Goal: Information Seeking & Learning: Check status

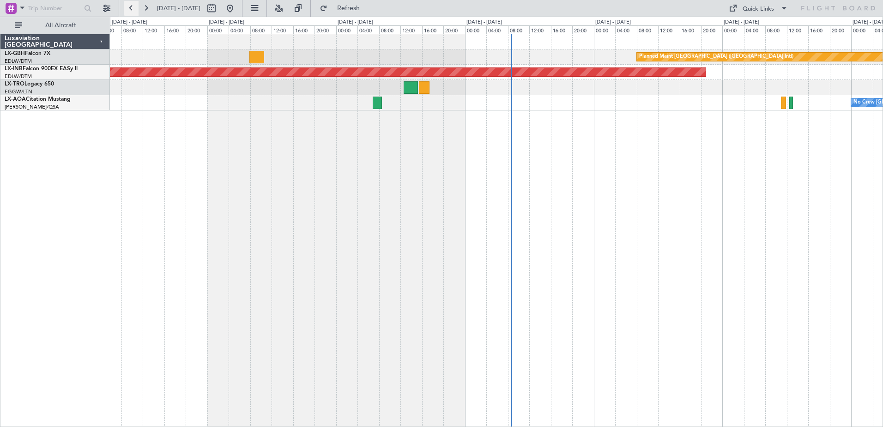
click at [130, 11] on button at bounding box center [131, 8] width 15 height 15
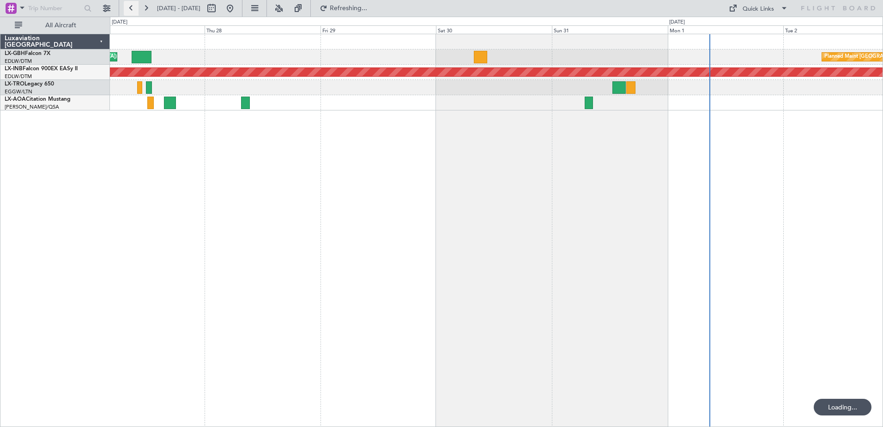
click at [130, 11] on button at bounding box center [131, 8] width 15 height 15
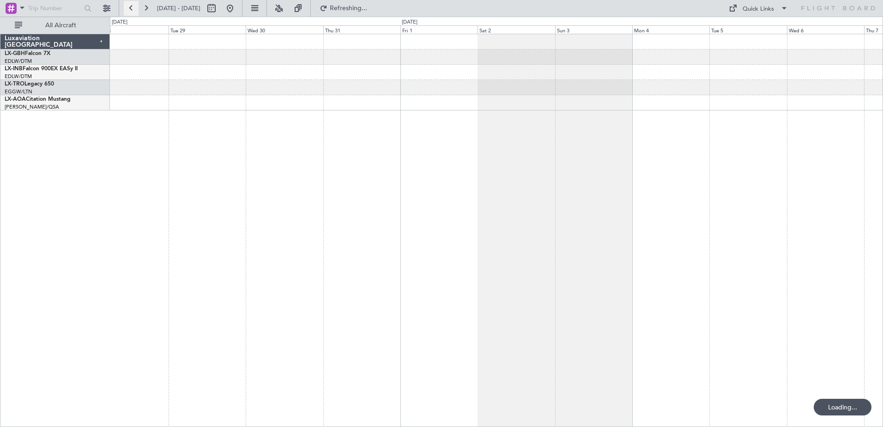
click at [130, 11] on button at bounding box center [131, 8] width 15 height 15
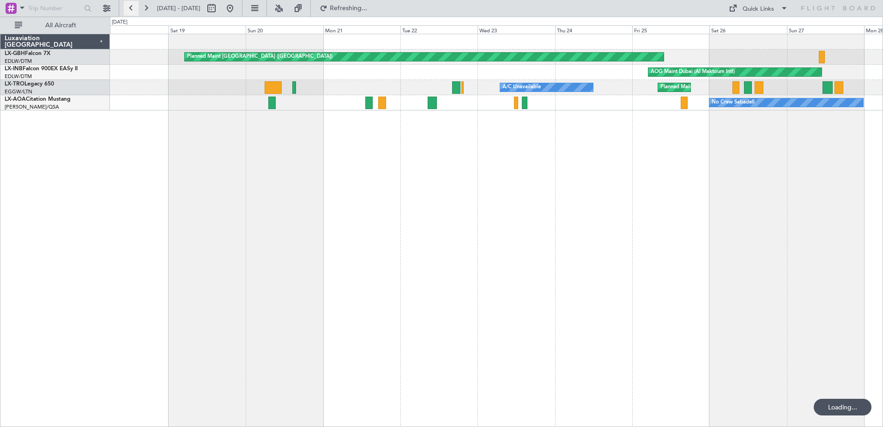
click at [130, 11] on button at bounding box center [131, 8] width 15 height 15
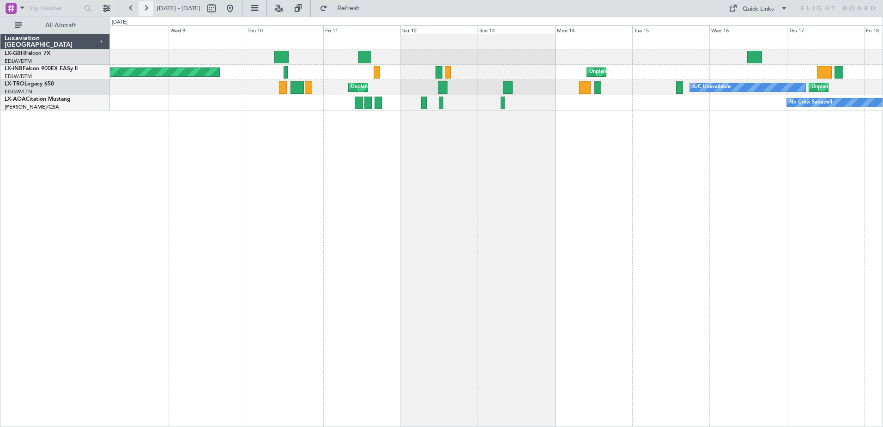
click at [145, 10] on button at bounding box center [145, 8] width 15 height 15
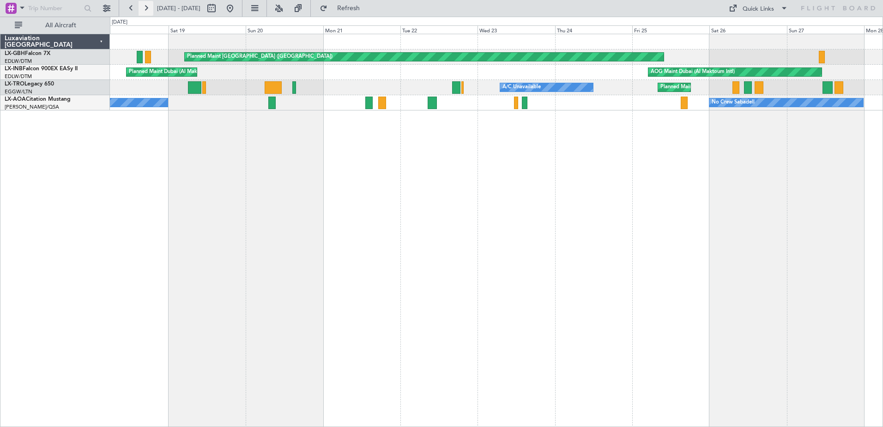
click at [145, 10] on button at bounding box center [145, 8] width 15 height 15
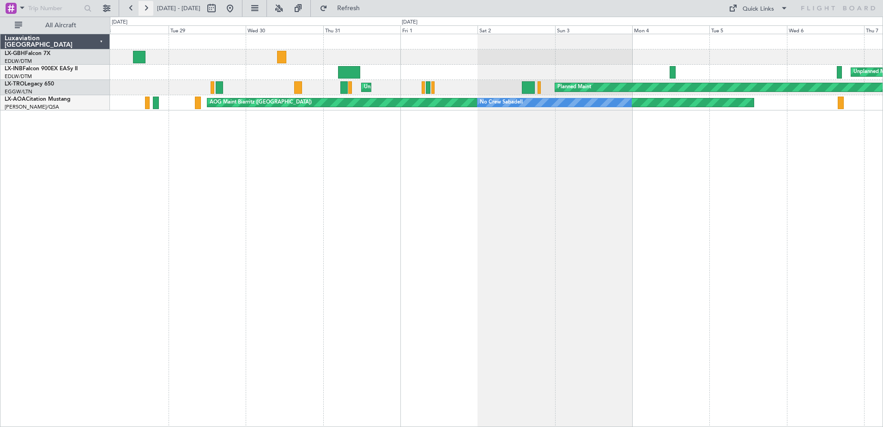
click at [145, 10] on button at bounding box center [145, 8] width 15 height 15
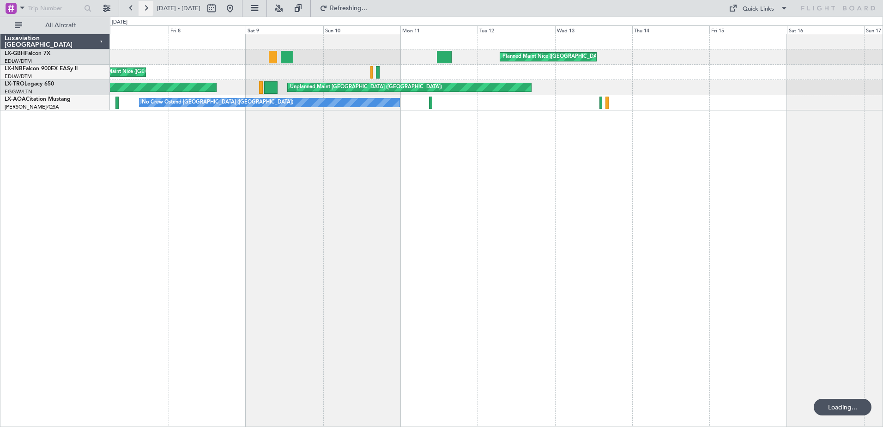
click at [145, 10] on button at bounding box center [145, 8] width 15 height 15
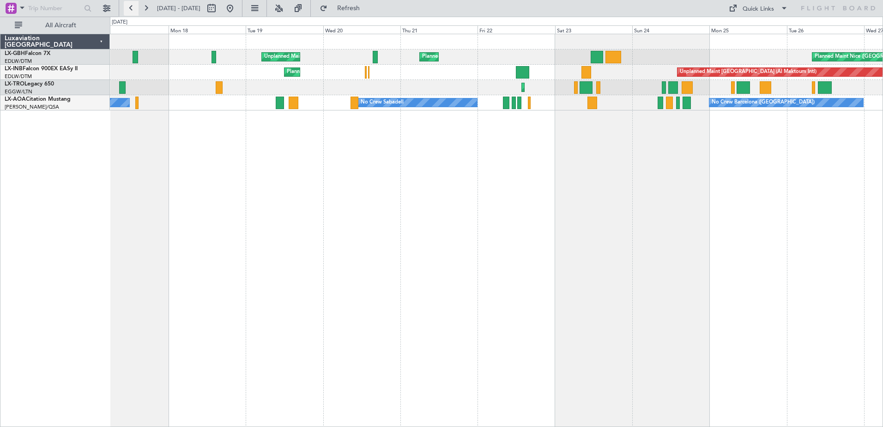
click at [130, 11] on button at bounding box center [131, 8] width 15 height 15
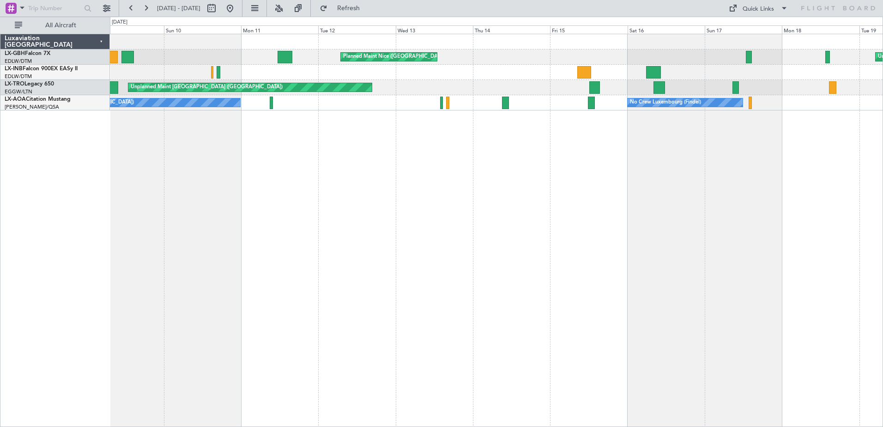
click at [534, 165] on div "Planned Maint Nice ([GEOGRAPHIC_DATA]) Unplanned Maint [GEOGRAPHIC_DATA] ([GEOG…" at bounding box center [496, 230] width 773 height 393
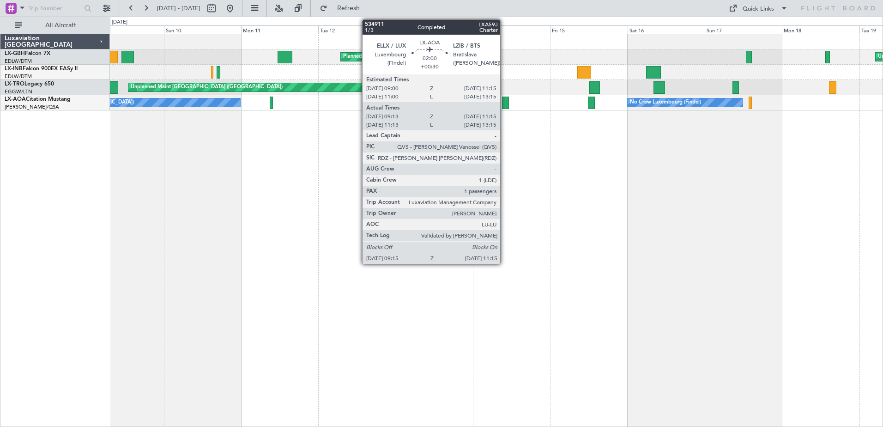
click at [506, 106] on div at bounding box center [505, 102] width 6 height 12
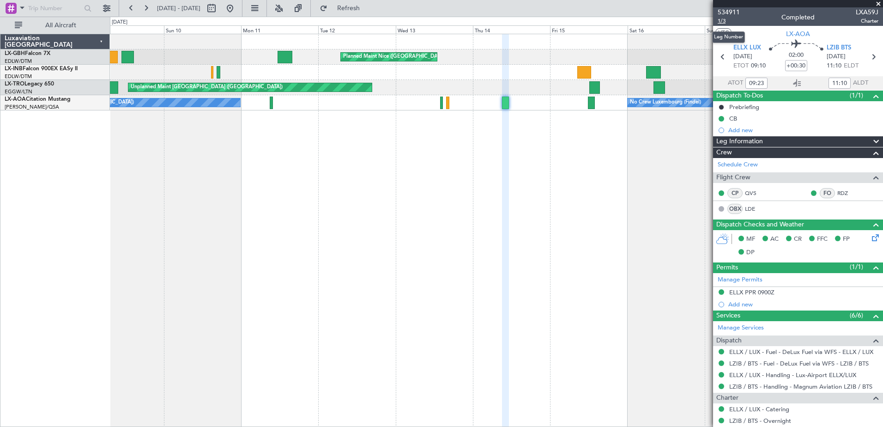
click at [723, 19] on span "1/3" at bounding box center [728, 21] width 22 height 8
click at [722, 10] on span "534911" at bounding box center [728, 12] width 22 height 10
